Goal: Task Accomplishment & Management: Use online tool/utility

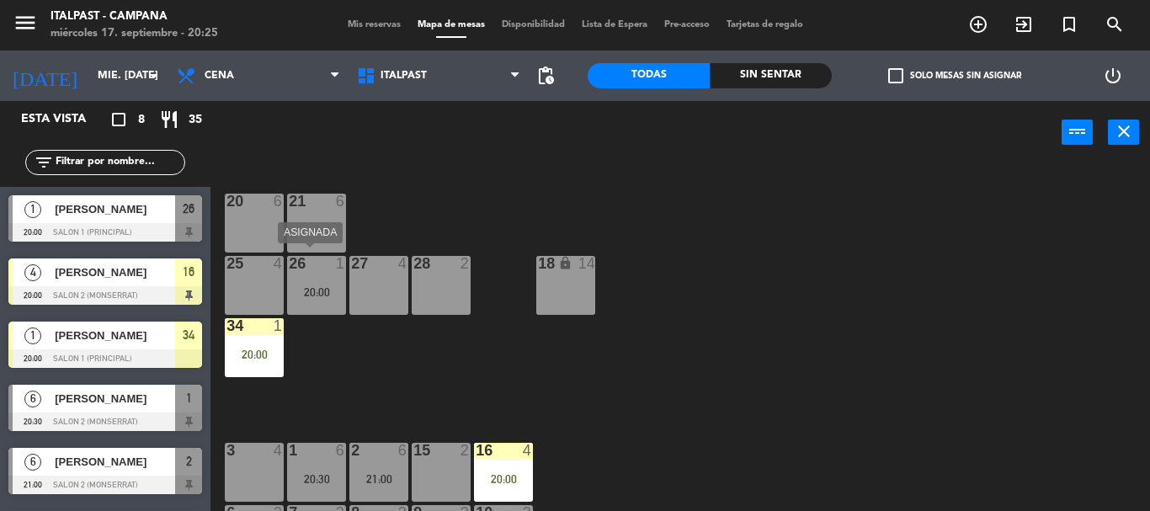
click at [317, 294] on div "20:00" at bounding box center [316, 292] width 59 height 12
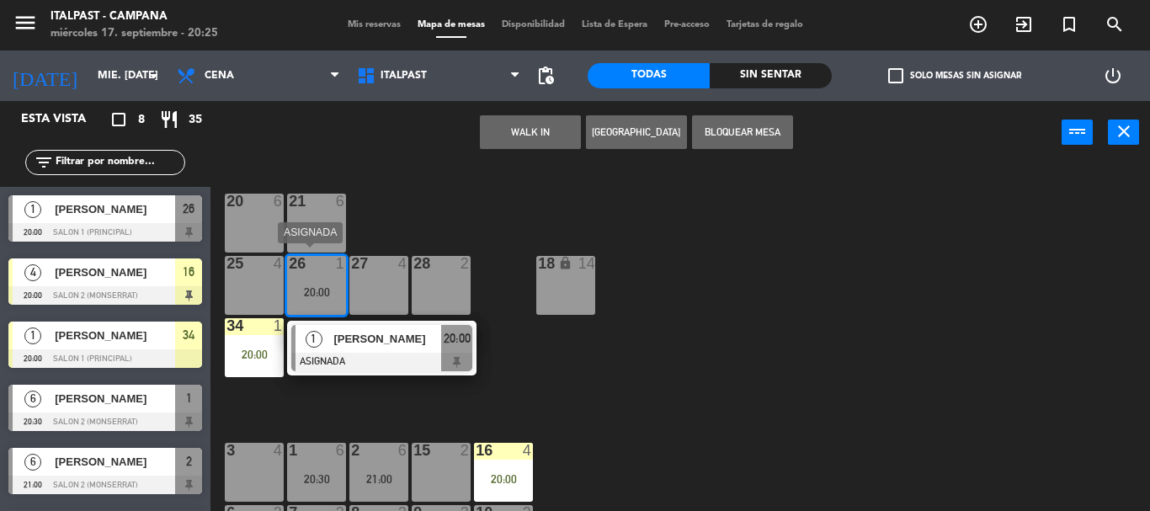
click at [373, 347] on span "[PERSON_NAME]" at bounding box center [387, 339] width 108 height 18
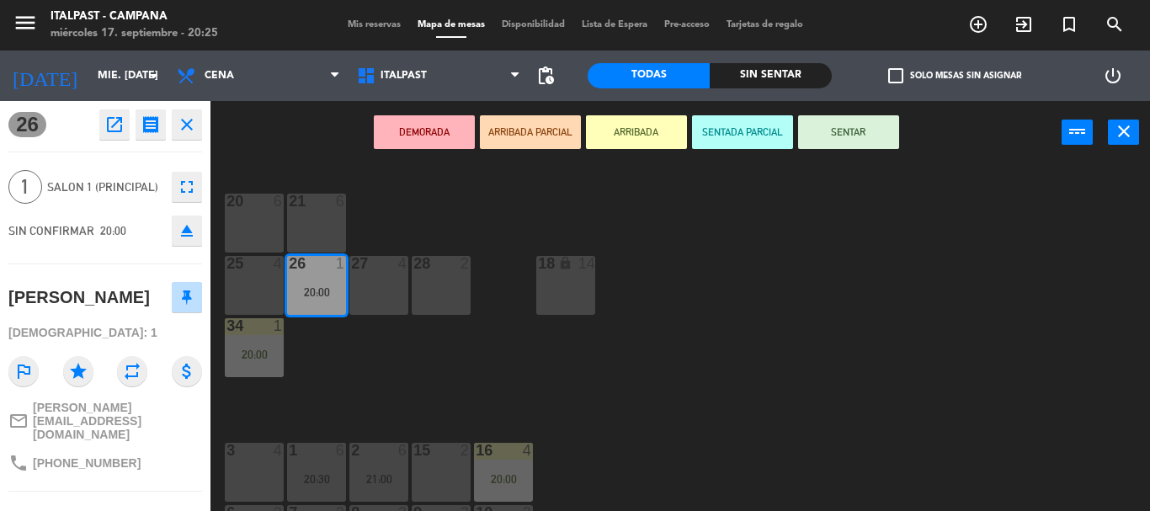
click at [614, 136] on button "ARRIBADA" at bounding box center [636, 132] width 101 height 34
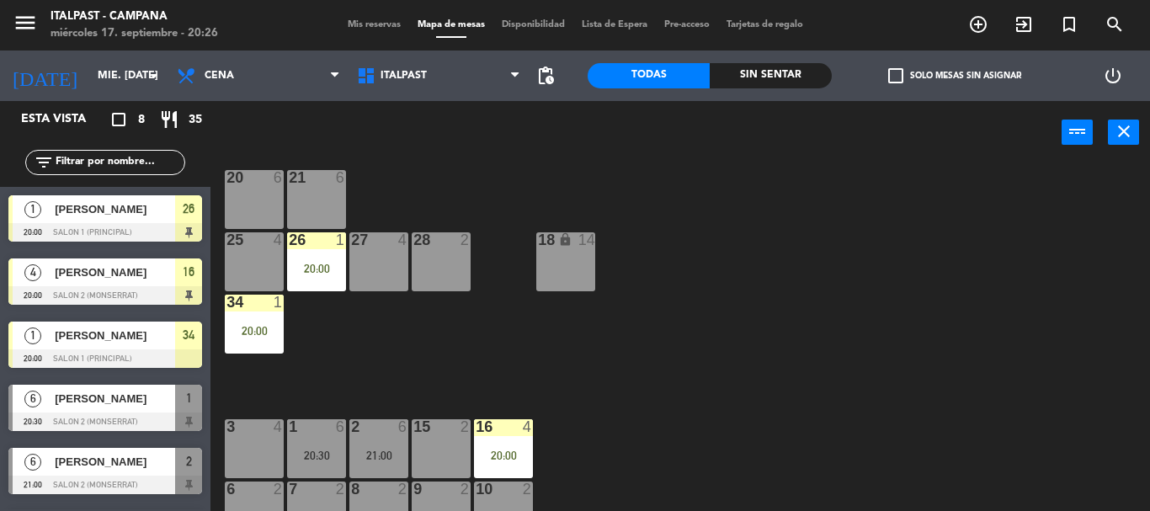
scroll to position [87, 0]
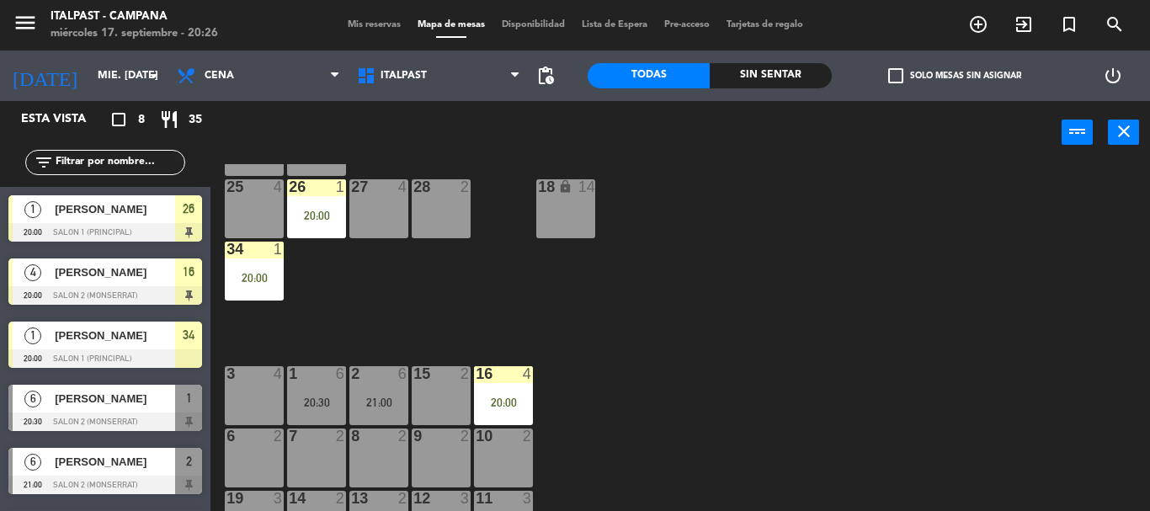
drag, startPoint x: 741, startPoint y: 242, endPoint x: 763, endPoint y: 297, distance: 58.9
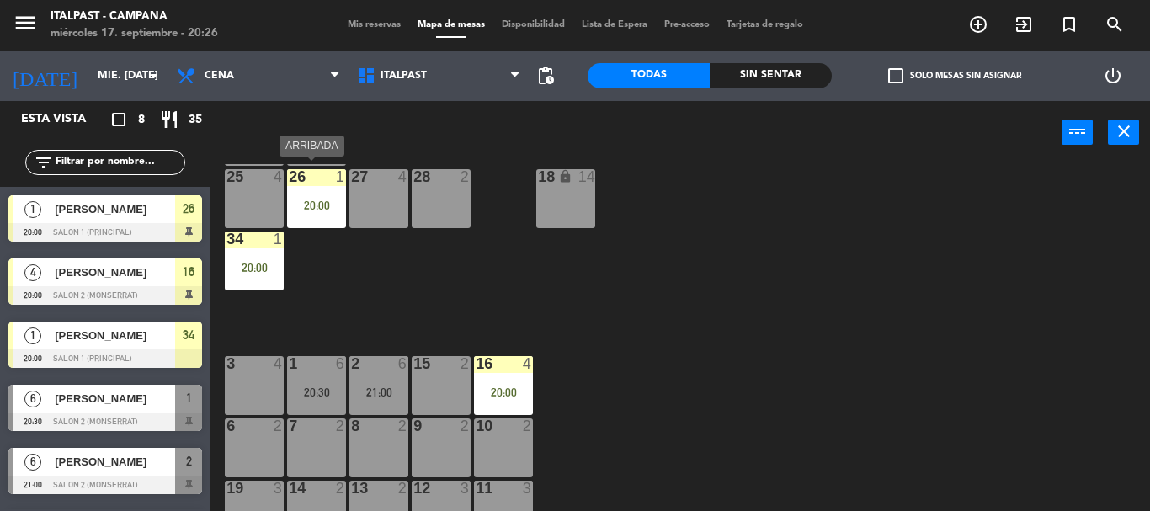
click at [306, 203] on div "20:00" at bounding box center [316, 206] width 59 height 12
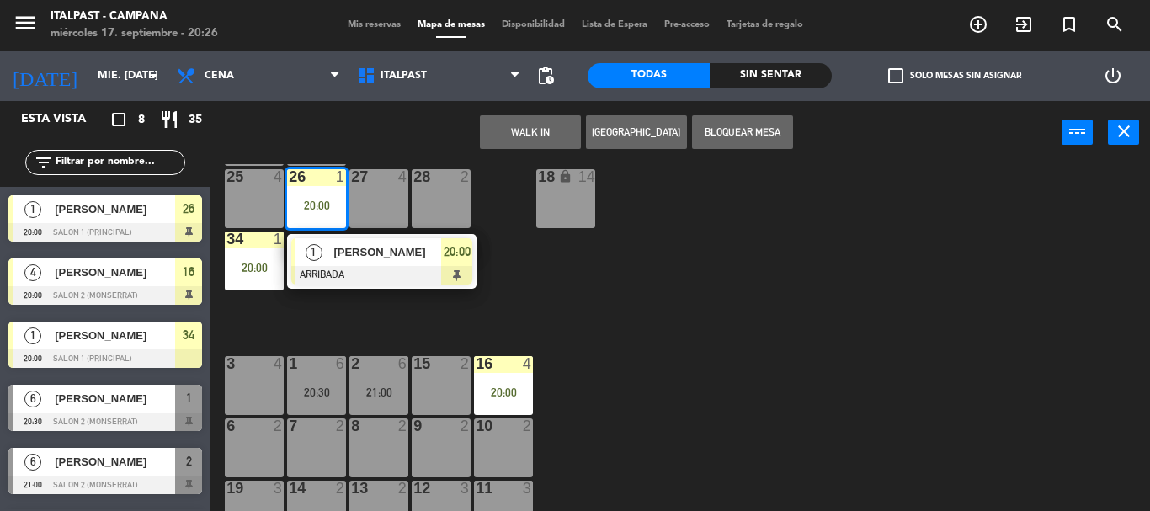
click at [252, 437] on div "6 2" at bounding box center [254, 447] width 59 height 59
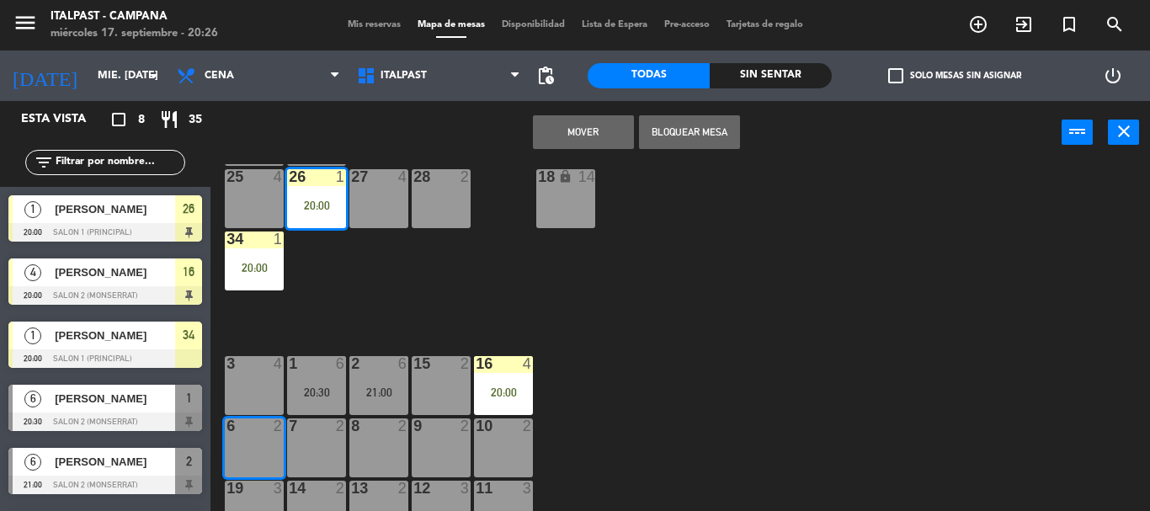
click at [593, 130] on button "Mover" at bounding box center [583, 132] width 101 height 34
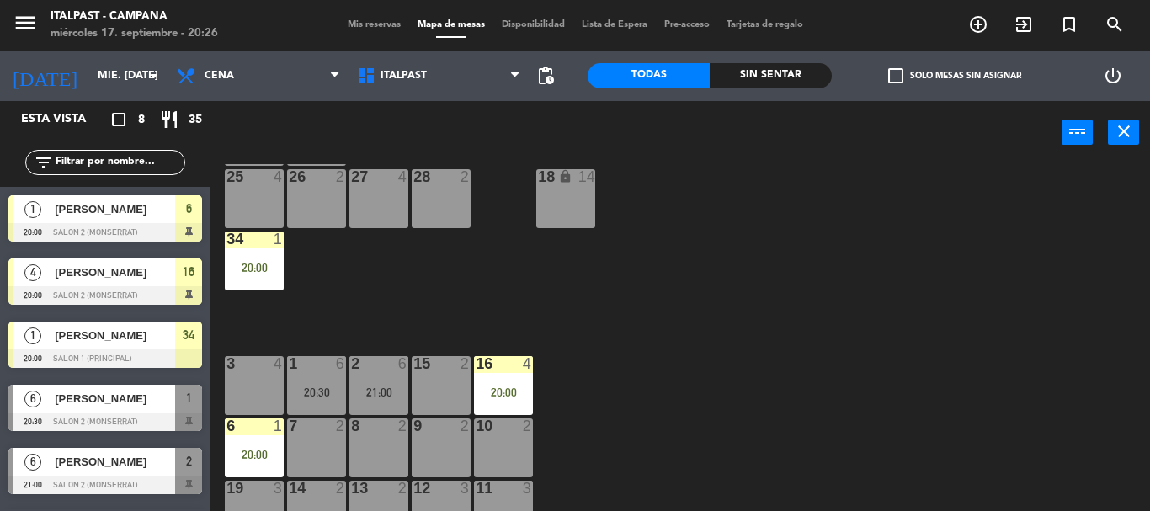
click at [105, 167] on input "text" at bounding box center [119, 162] width 130 height 19
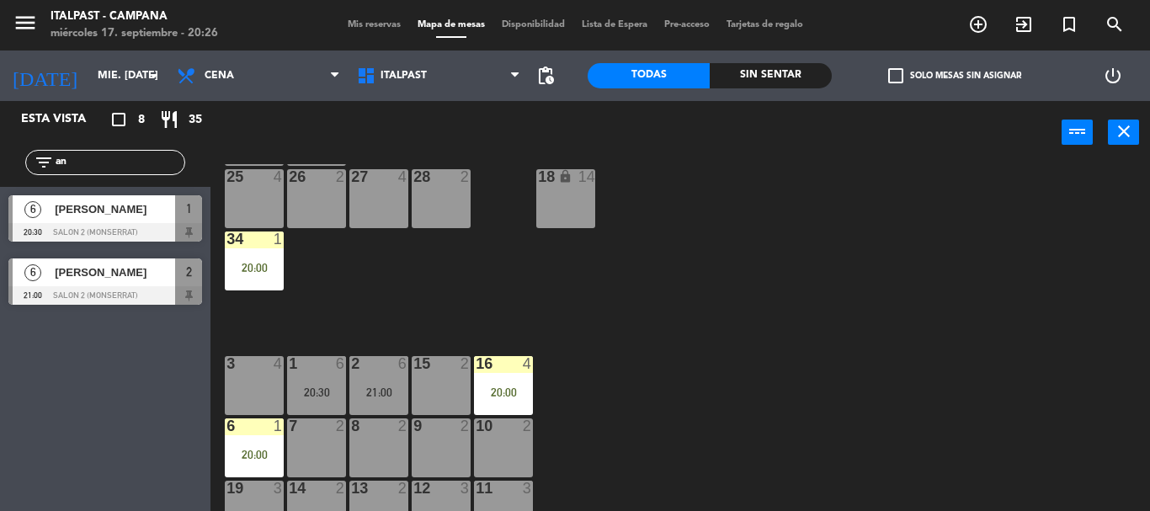
type input "an"
click at [72, 348] on div "Esta vista crop_square 8 restaurant 35 filter_list an 6 [PERSON_NAME] 20:30 Sal…" at bounding box center [105, 306] width 210 height 410
click at [117, 218] on span "[PERSON_NAME]" at bounding box center [115, 209] width 120 height 18
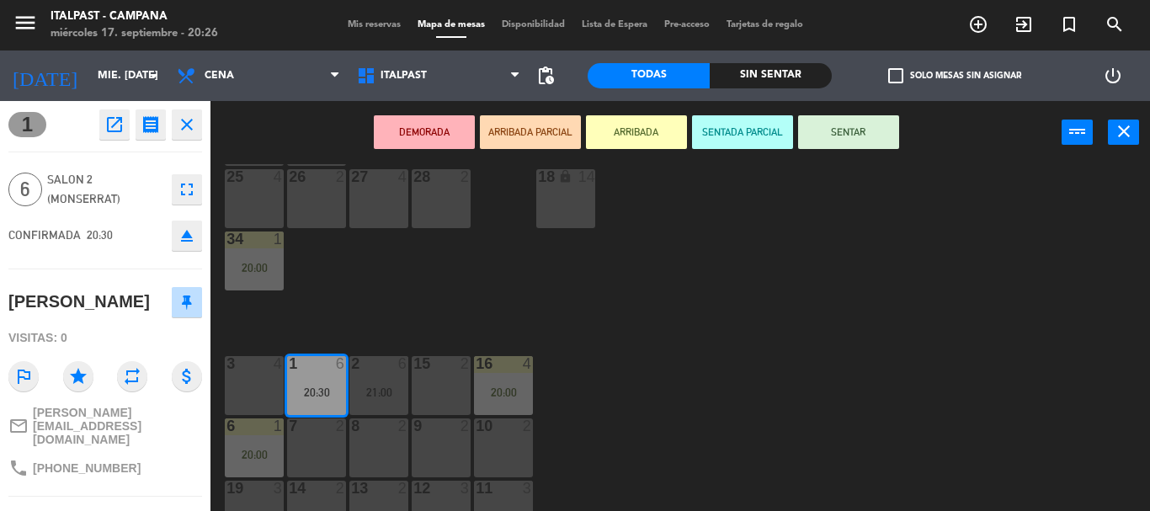
click at [641, 133] on button "ARRIBADA" at bounding box center [636, 132] width 101 height 34
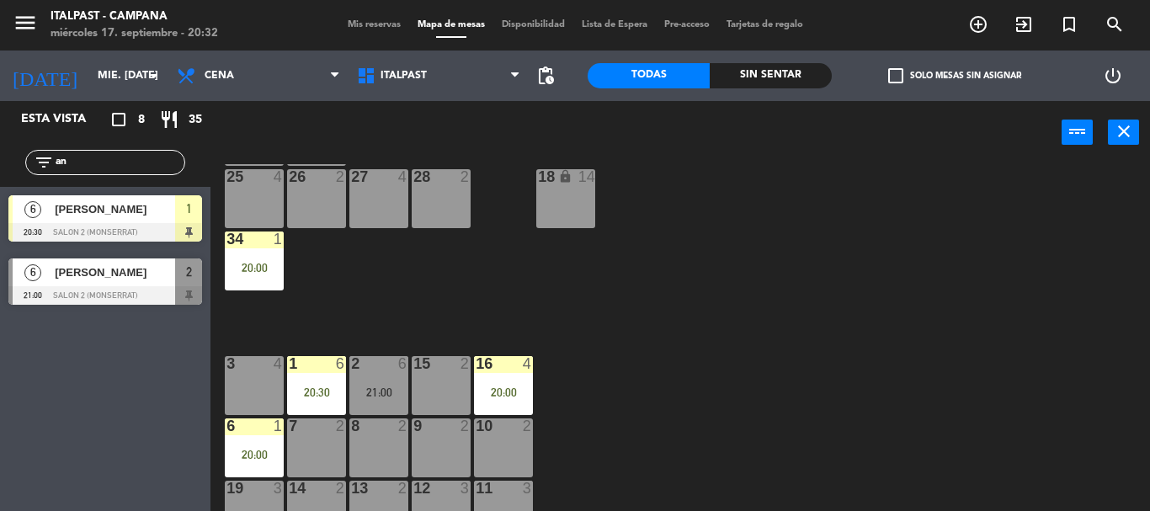
click at [82, 169] on input "an" at bounding box center [119, 162] width 130 height 19
type input "a"
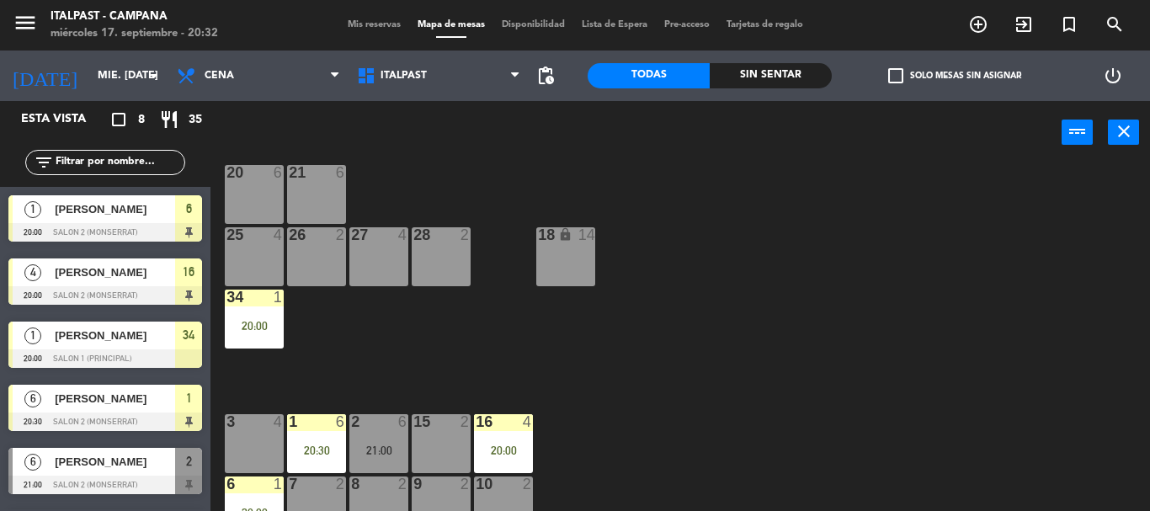
scroll to position [0, 0]
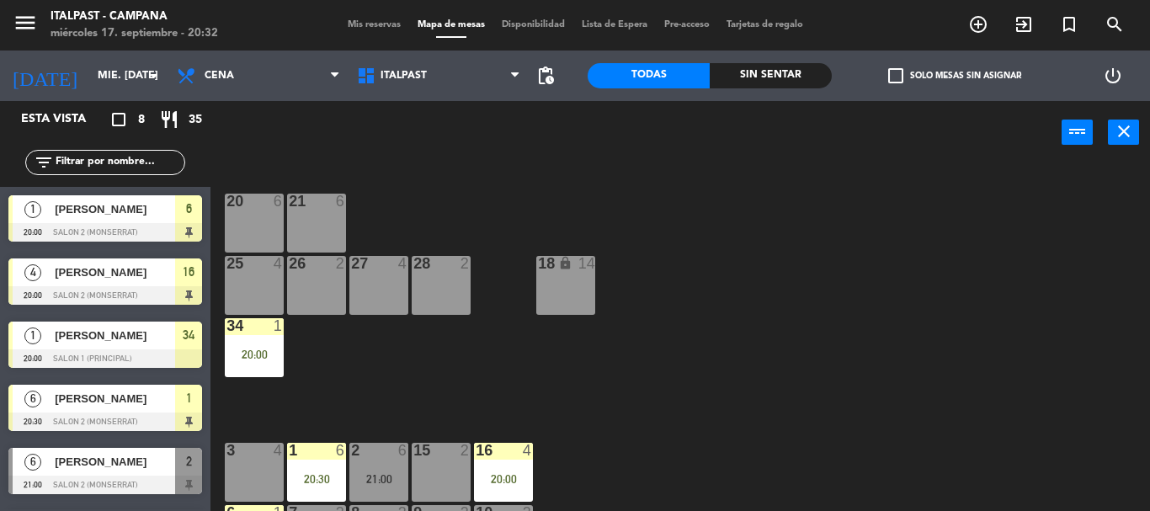
drag, startPoint x: 764, startPoint y: 384, endPoint x: 760, endPoint y: 330, distance: 54.0
click at [364, 293] on div "27 4" at bounding box center [378, 285] width 59 height 59
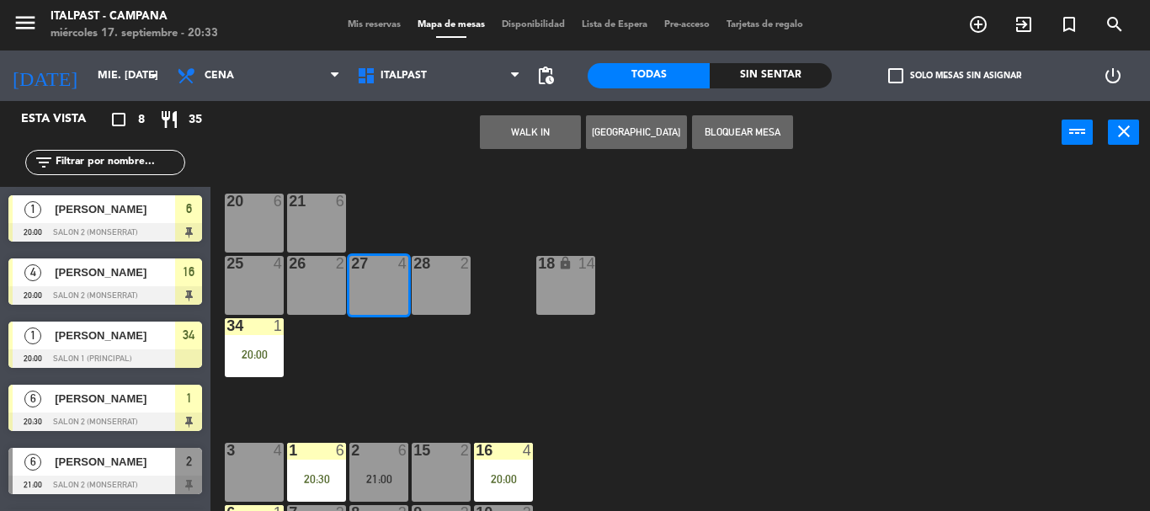
click at [272, 219] on div "20 6" at bounding box center [254, 223] width 59 height 59
click at [371, 276] on div "27 4" at bounding box center [378, 285] width 59 height 59
click at [702, 134] on button "Bloquear Mesa" at bounding box center [742, 132] width 101 height 34
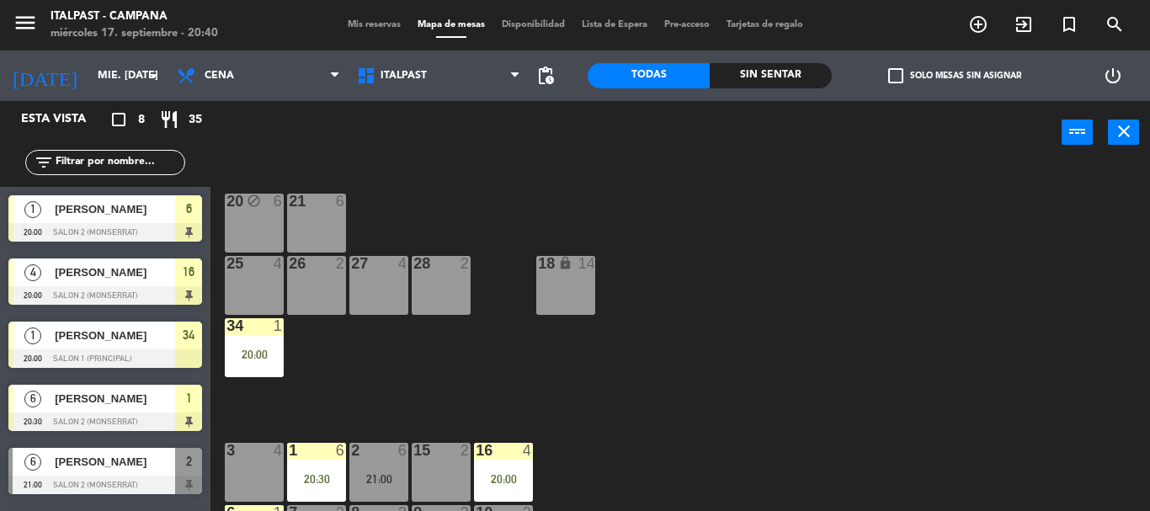
click at [823, 279] on div "20 block 6 21 6 25 4 26 2 27 4 28 2 18 lock 14 34 1 20:00 3 4 1 6 20:30 2 6 21:…" at bounding box center [686, 337] width 928 height 347
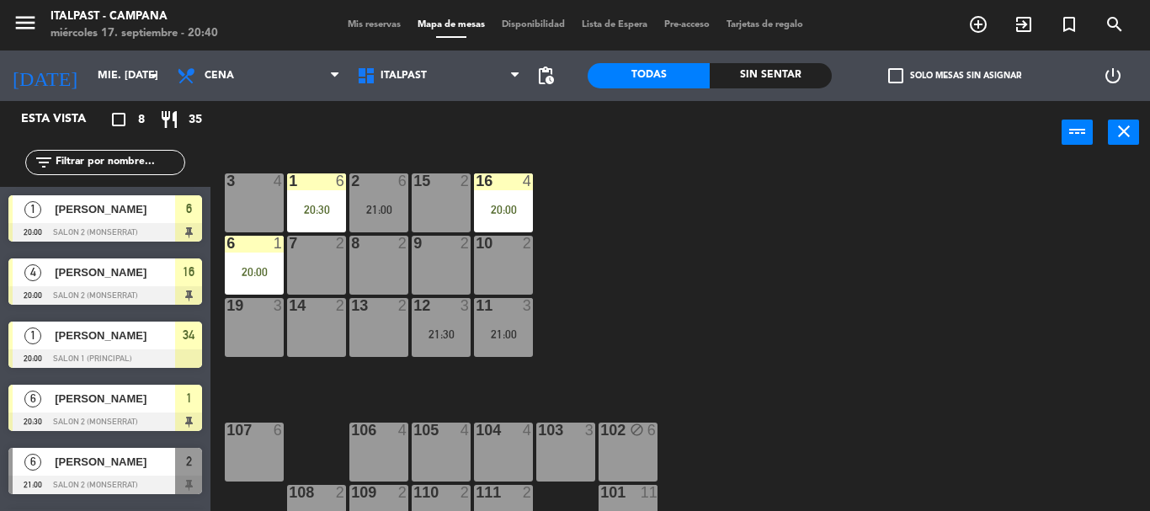
scroll to position [236, 0]
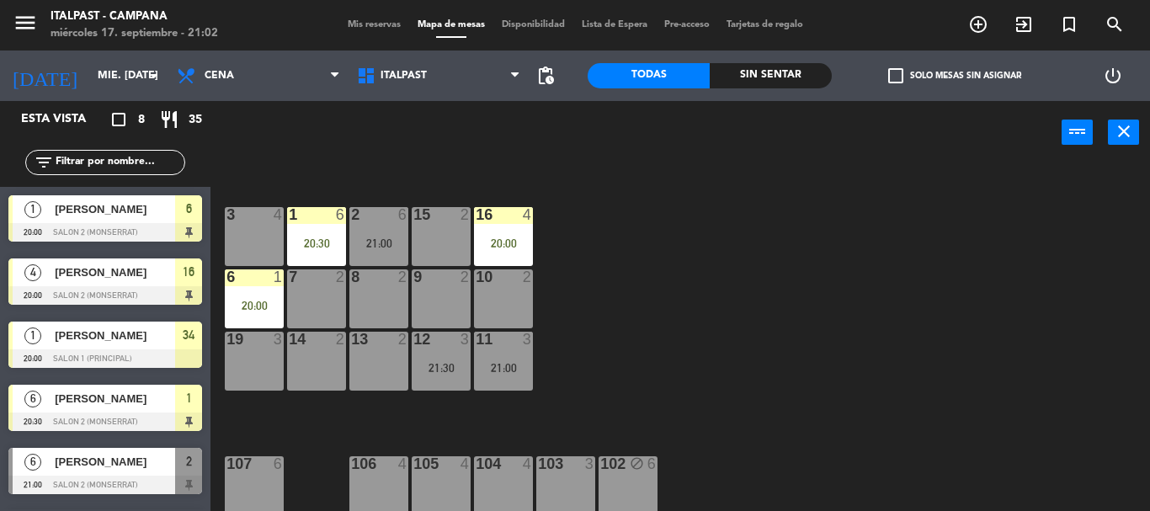
drag, startPoint x: 843, startPoint y: 226, endPoint x: 892, endPoint y: 249, distance: 55.0
click at [892, 249] on div "20 block 6 21 6 25 4 26 2 27 4 28 2 18 lock 14 34 1 20:00 3 4 1 6 20:30 2 6 21:…" at bounding box center [686, 337] width 928 height 347
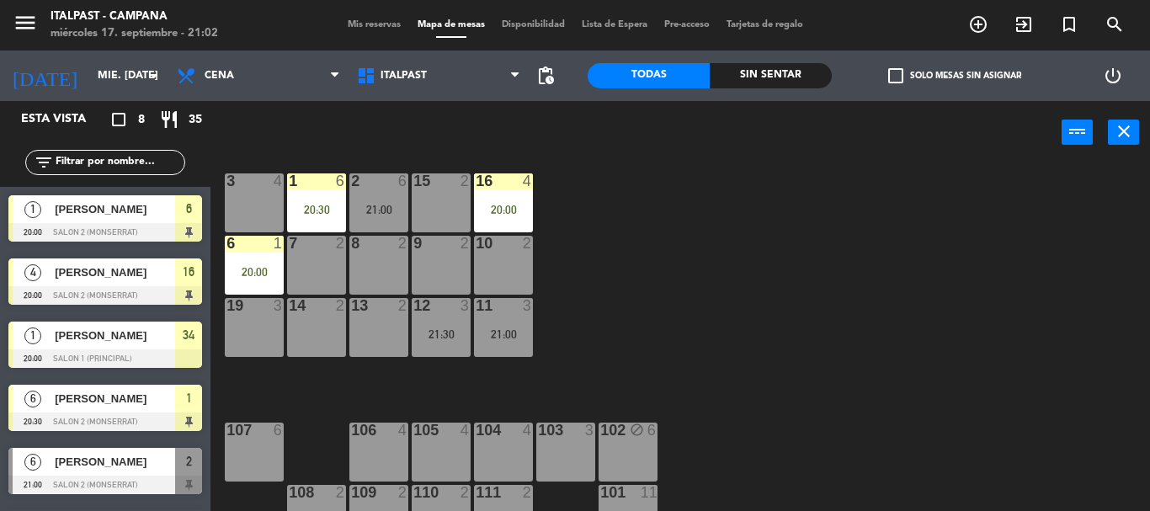
scroll to position [365, 0]
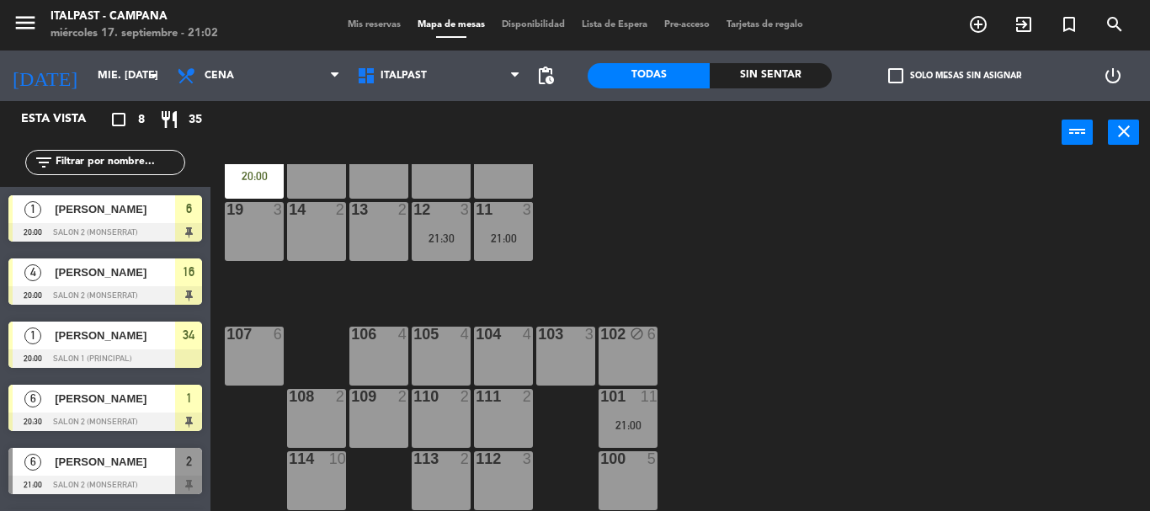
drag, startPoint x: 895, startPoint y: 286, endPoint x: 947, endPoint y: 273, distance: 53.9
click at [950, 271] on div "20 block 6 21 6 25 4 26 2 27 4 28 2 18 lock 14 34 1 20:00 3 4 1 6 20:30 2 6 21:…" at bounding box center [686, 337] width 928 height 347
click at [605, 411] on div "101 11 21:00" at bounding box center [628, 418] width 59 height 59
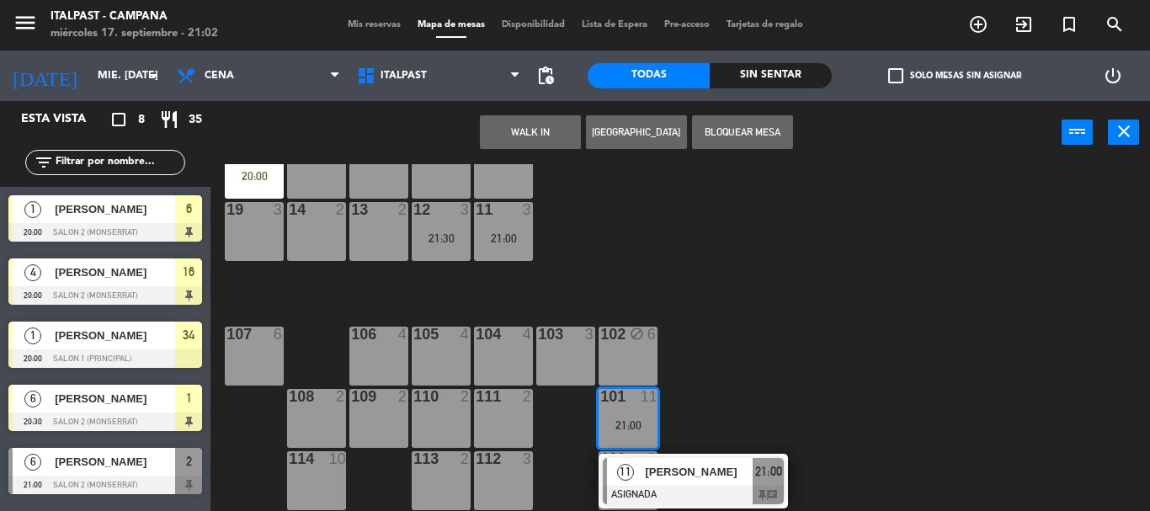
click at [720, 486] on div "20 block 6 21 6 25 4 26 2 27 4 28 2 18 lock 14 34 1 20:00 3 4 1 6 20:30 2 6 21:…" at bounding box center [686, 337] width 928 height 347
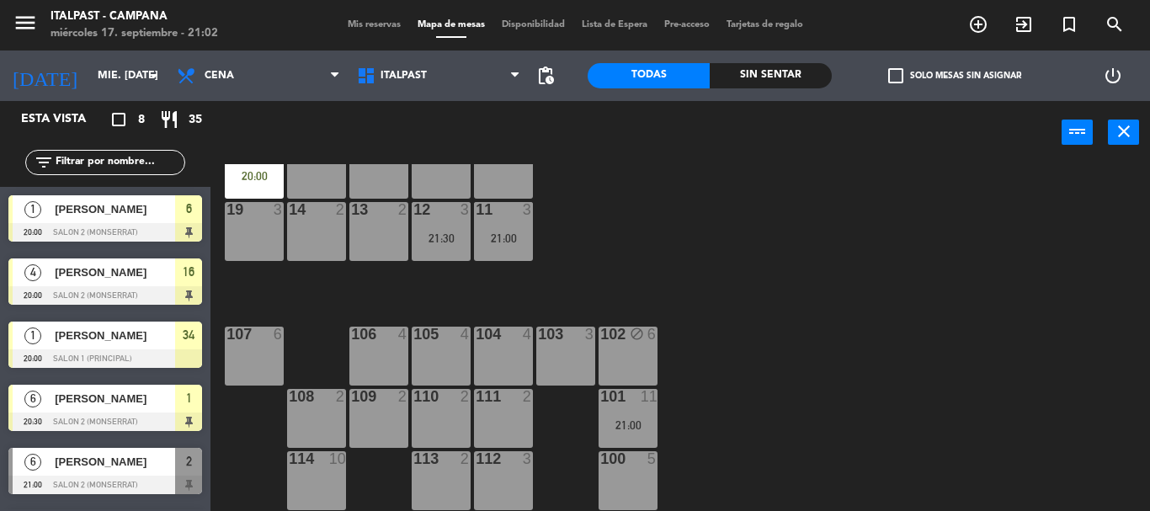
click at [659, 407] on div "20 block 6 21 6 25 4 26 2 27 4 28 2 18 lock 14 34 1 20:00 3 4 1 6 20:30 2 6 21:…" at bounding box center [686, 337] width 928 height 347
click at [648, 410] on div "101 11 21:00" at bounding box center [628, 418] width 59 height 59
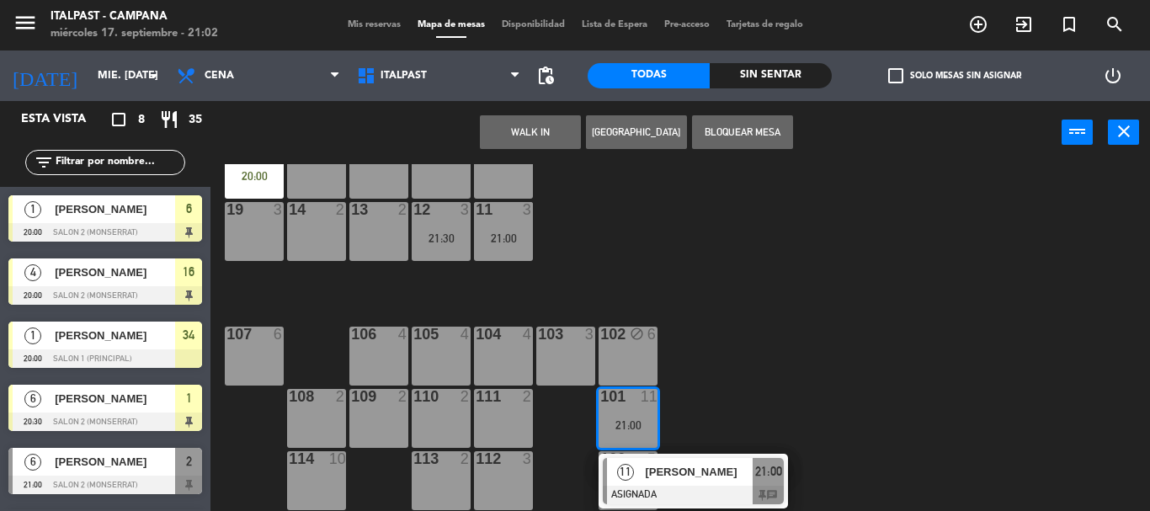
click at [709, 471] on span "[PERSON_NAME]" at bounding box center [699, 472] width 108 height 18
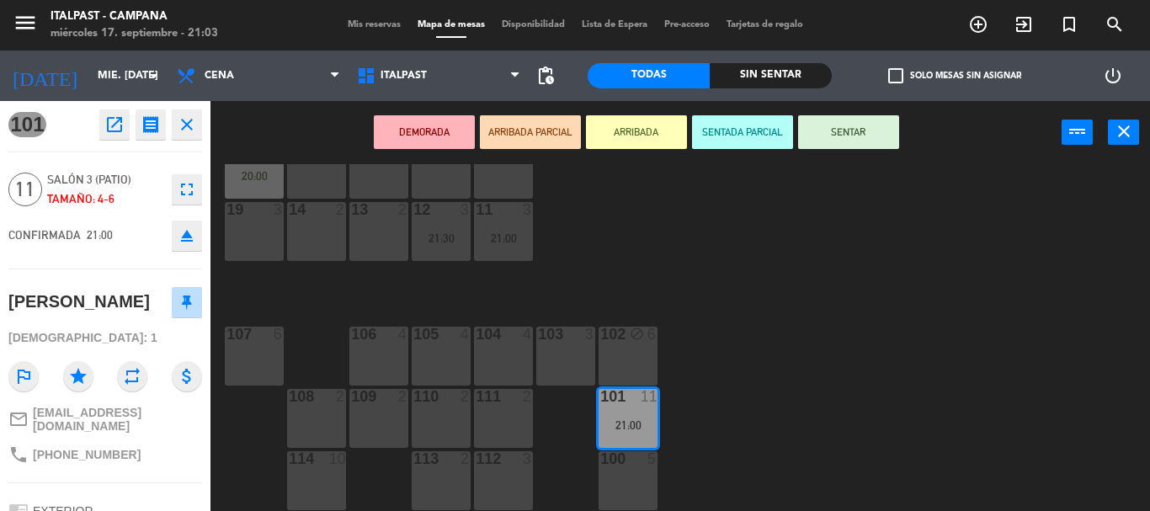
click at [641, 124] on button "ARRIBADA" at bounding box center [636, 132] width 101 height 34
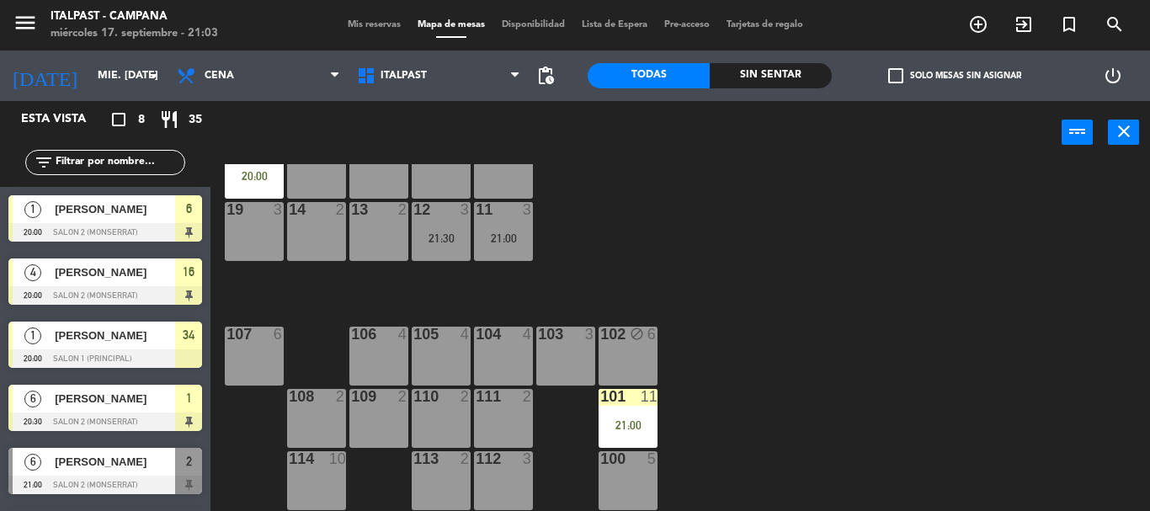
scroll to position [8, 0]
